Goal: Find specific page/section

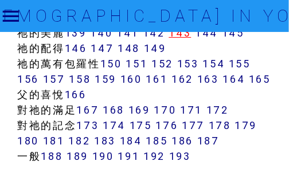
scroll to position [1088, 0]
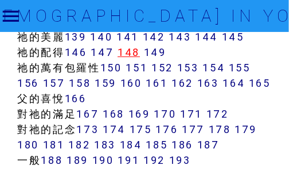
click at [136, 59] on link "148" at bounding box center [128, 52] width 22 height 13
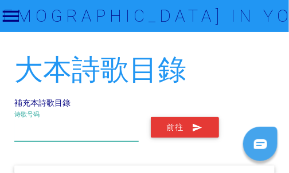
click at [73, 128] on input "text" at bounding box center [76, 129] width 124 height 25
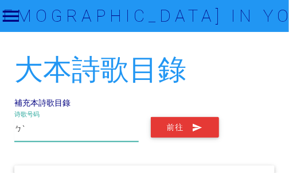
type input "ㄅㄚ"
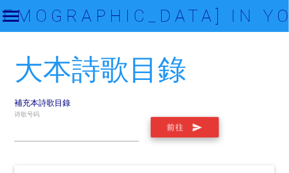
click at [171, 129] on button "前往" at bounding box center [185, 127] width 68 height 21
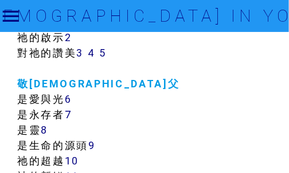
scroll to position [401, 0]
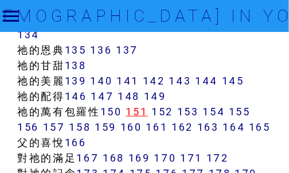
scroll to position [1059, 0]
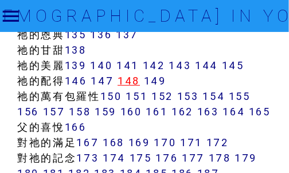
click at [129, 88] on link "148" at bounding box center [128, 80] width 22 height 13
